Goal: Browse casually

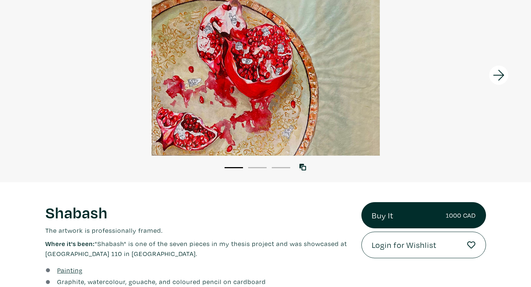
scroll to position [77, 0]
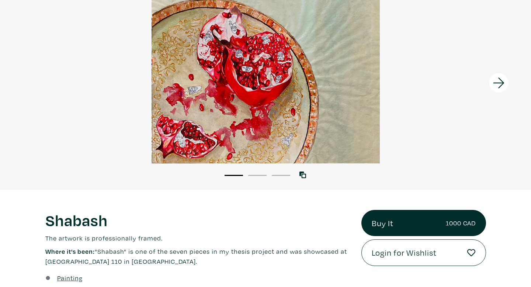
click at [501, 85] on icon at bounding box center [498, 83] width 25 height 20
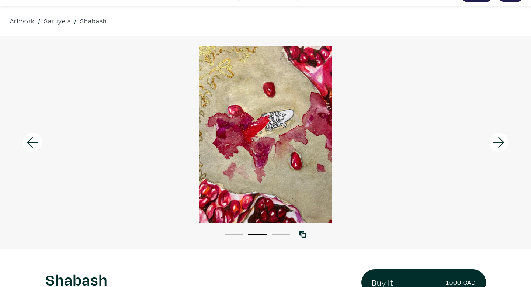
scroll to position [14, 0]
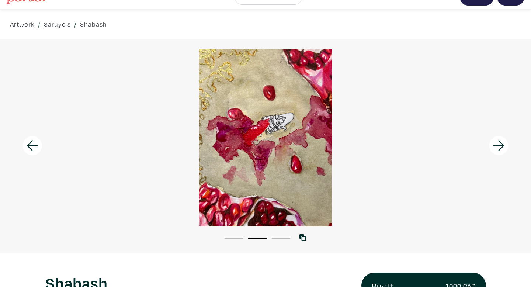
click at [499, 148] on icon at bounding box center [498, 146] width 25 height 20
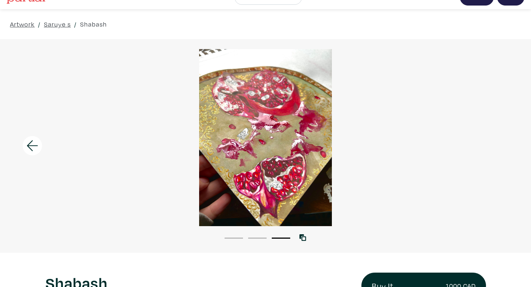
click at [32, 144] on icon at bounding box center [32, 146] width 25 height 20
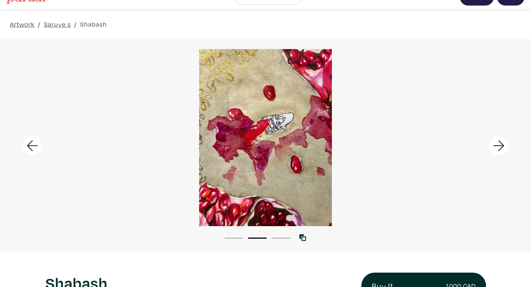
click at [32, 144] on icon at bounding box center [32, 146] width 25 height 20
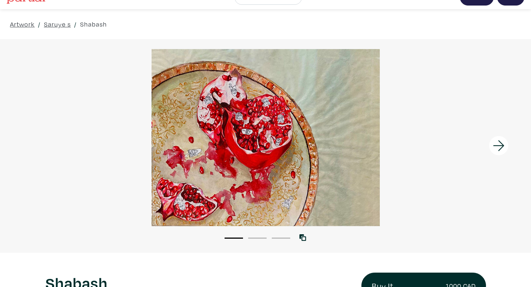
click at [499, 146] on icon at bounding box center [498, 146] width 25 height 20
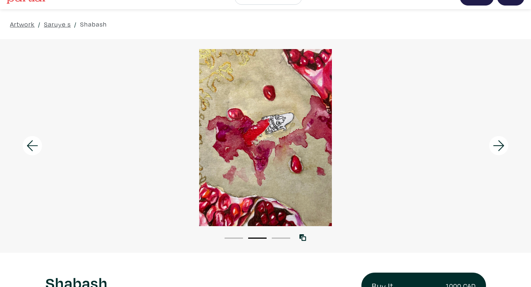
click at [499, 146] on icon at bounding box center [498, 146] width 25 height 20
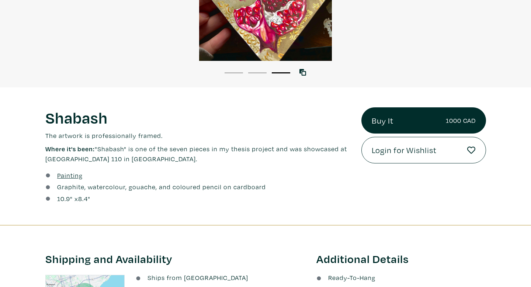
scroll to position [169, 0]
